Goal: Information Seeking & Learning: Learn about a topic

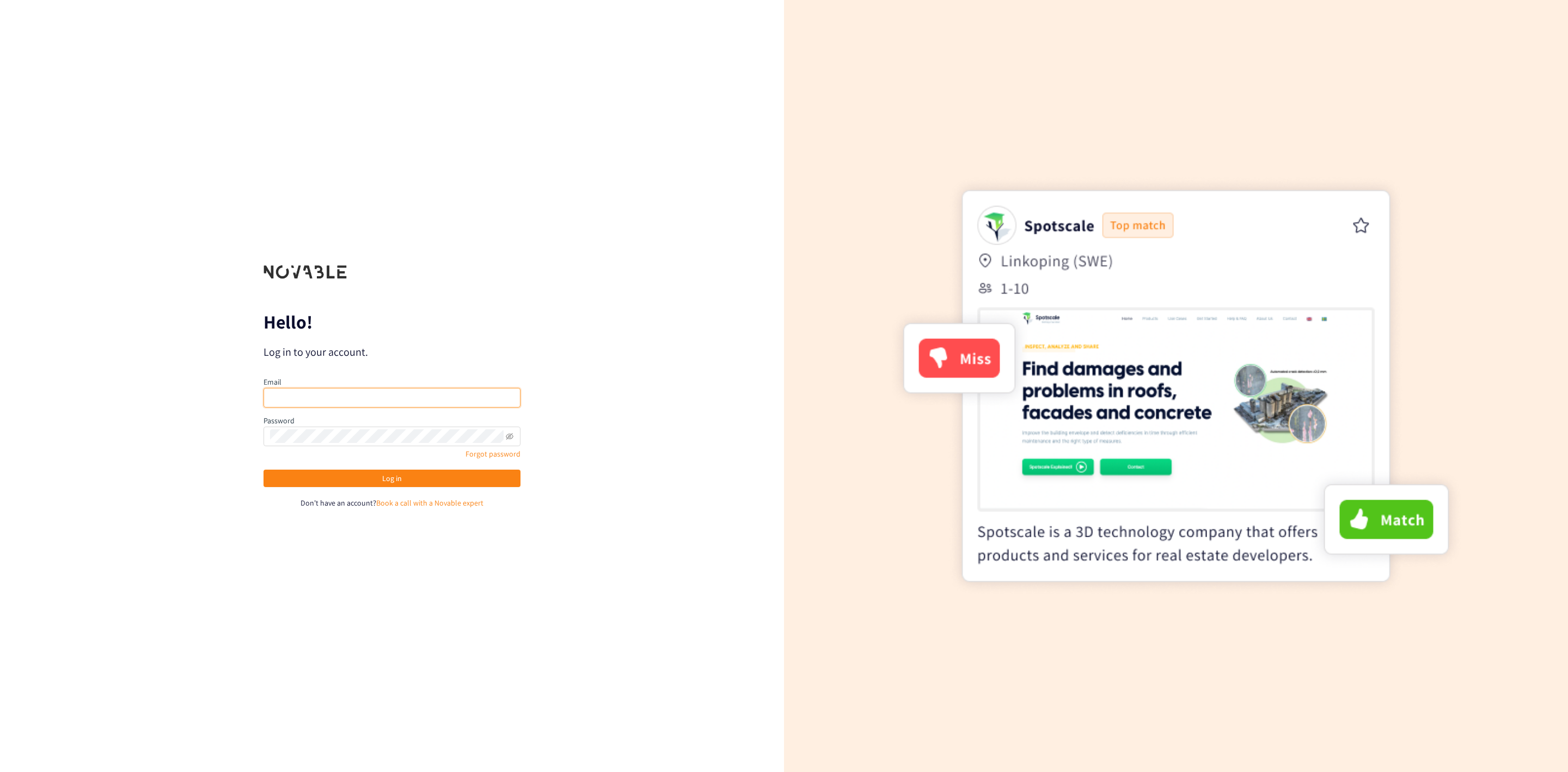
click at [489, 207] on input "email" at bounding box center [392, 397] width 257 height 20
type input "ccuevas@colbun.cl"
click at [405, 207] on button "Log in" at bounding box center [392, 478] width 257 height 17
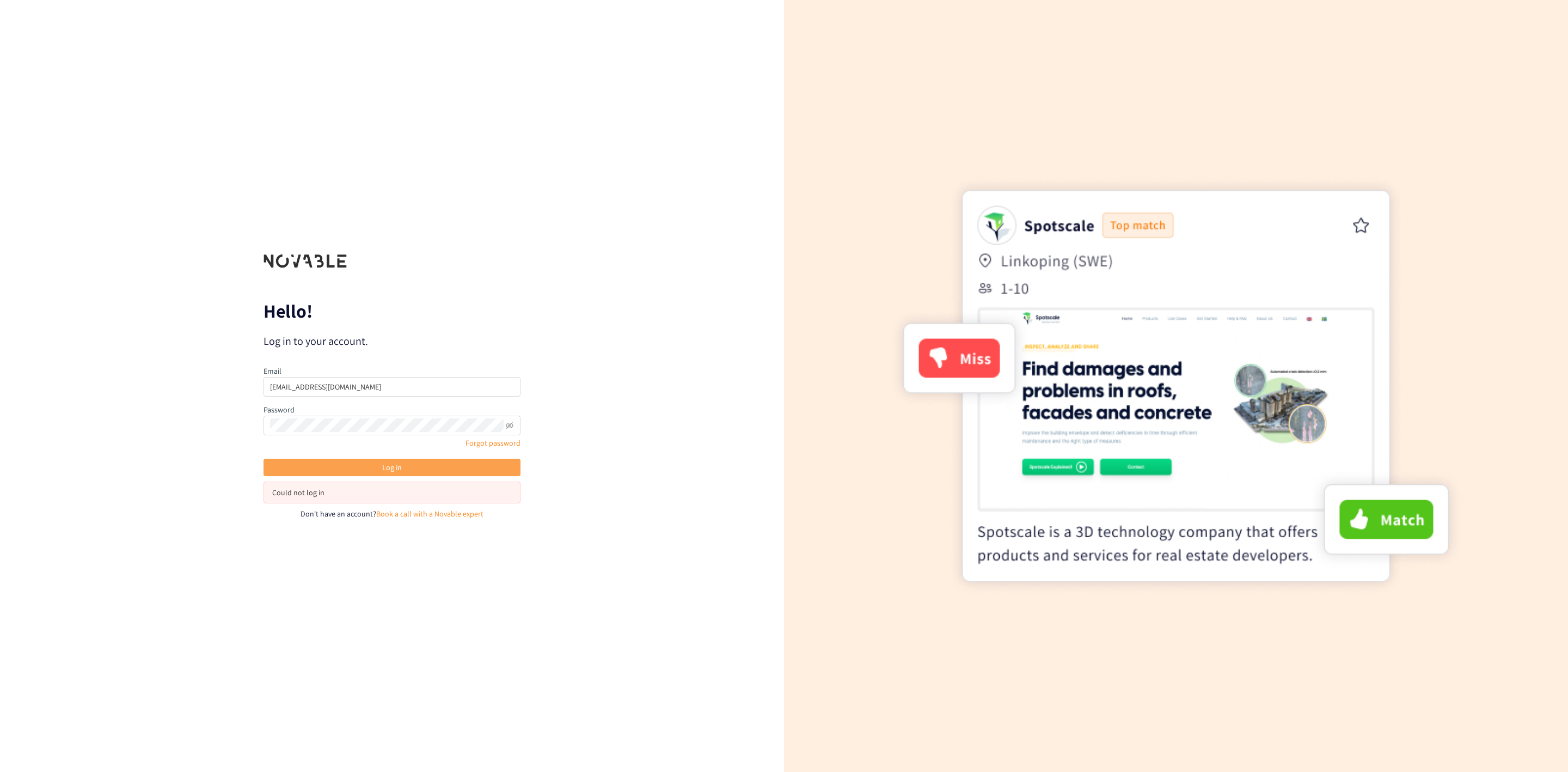
click at [390, 207] on span "Log in" at bounding box center [392, 467] width 20 height 12
click at [508, 207] on icon "eye-invisible" at bounding box center [510, 425] width 8 height 6
click at [441, 207] on button "Log in" at bounding box center [392, 467] width 257 height 17
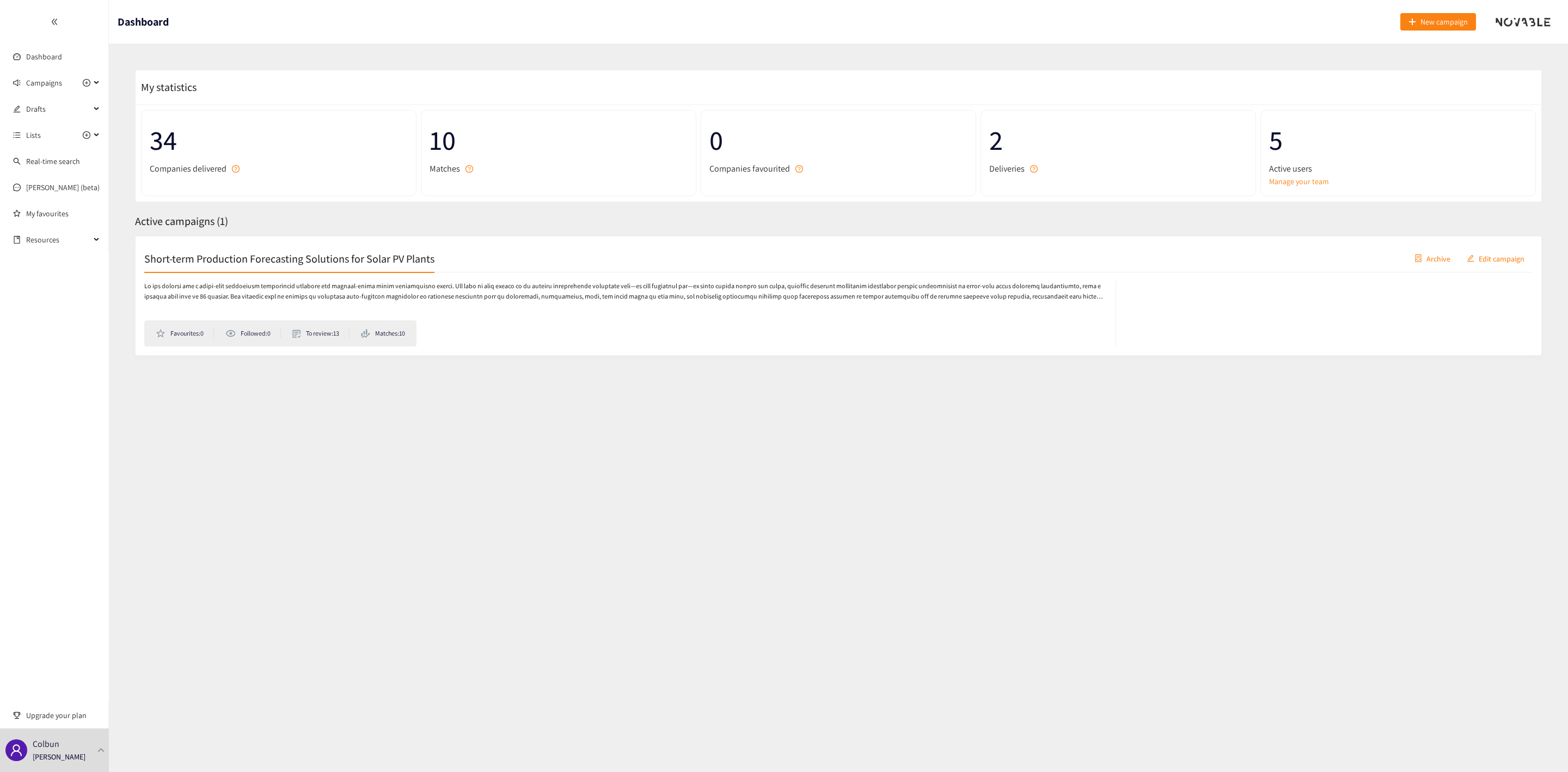
click at [382, 207] on h2 "Short-term Production Forecasting Solutions for Solar PV Plants" at bounding box center [289, 258] width 290 height 15
